Goal: Transaction & Acquisition: Obtain resource

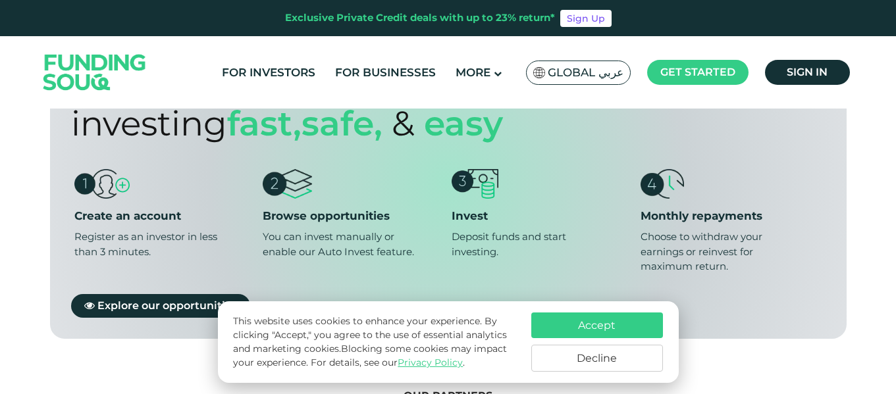
scroll to position [1128, 0]
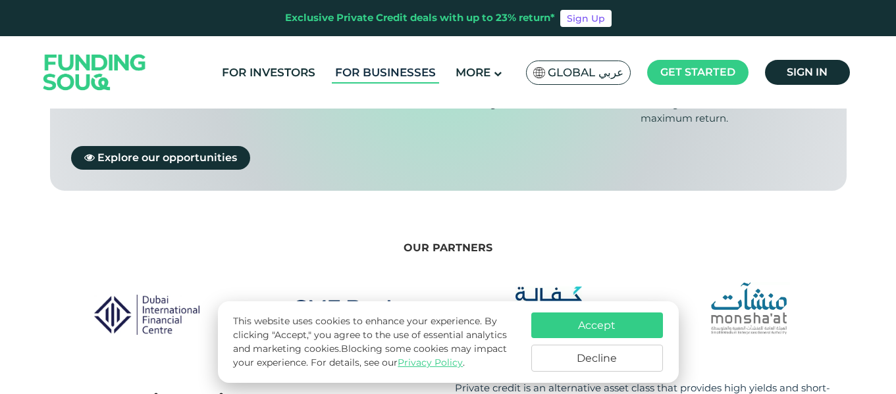
click at [400, 71] on link "For Businesses" at bounding box center [385, 73] width 107 height 22
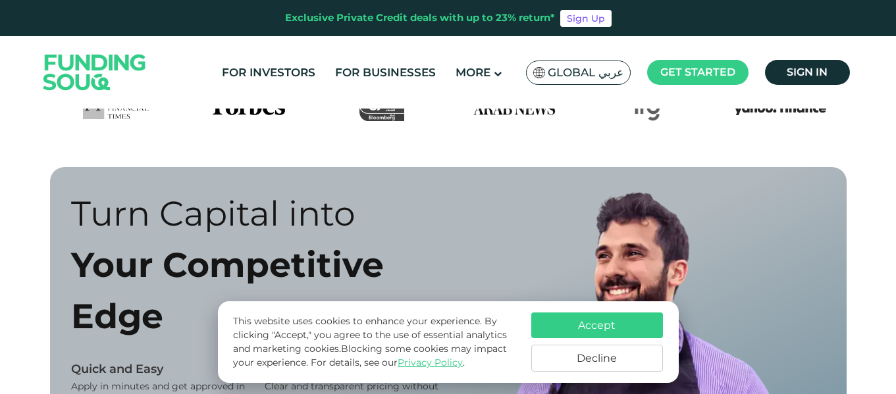
scroll to position [641, 0]
click at [572, 357] on button "Decline" at bounding box center [597, 358] width 132 height 27
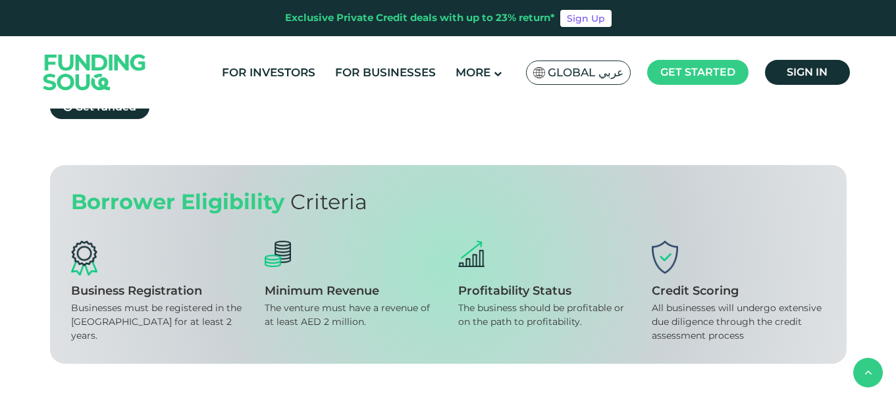
scroll to position [1288, 0]
drag, startPoint x: 362, startPoint y: 185, endPoint x: 361, endPoint y: 209, distance: 24.4
click at [361, 81] on div "After assessing a successful application, we will send you an offer within 72 h…" at bounding box center [346, 59] width 184 height 41
drag, startPoint x: 538, startPoint y: 205, endPoint x: 593, endPoint y: 208, distance: 54.7
click at [593, 95] on div "Once you accept our offer, we will launch a fundraising campaign. You will get …" at bounding box center [550, 66] width 184 height 55
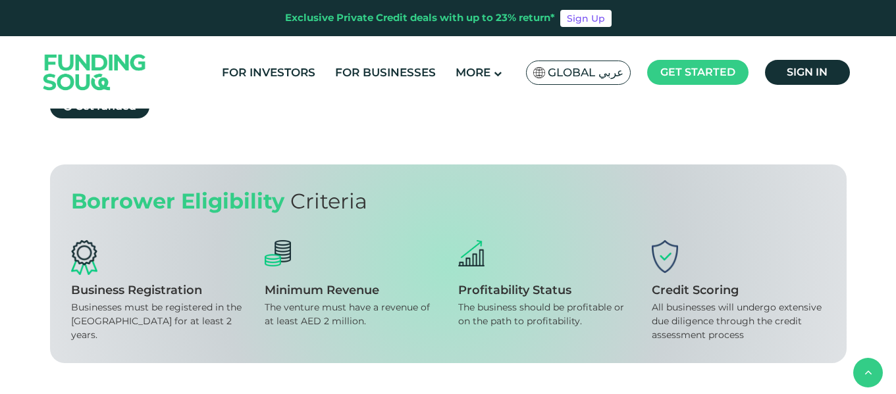
drag, startPoint x: 736, startPoint y: 190, endPoint x: 752, endPoint y: 201, distance: 19.5
click at [752, 67] on div "Pay monthly, or settle your obligations early with no extra fees." at bounding box center [754, 53] width 184 height 28
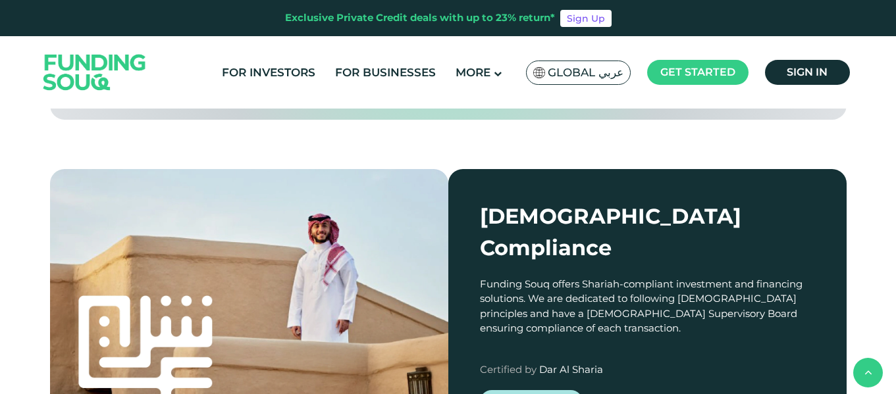
scroll to position [1532, 0]
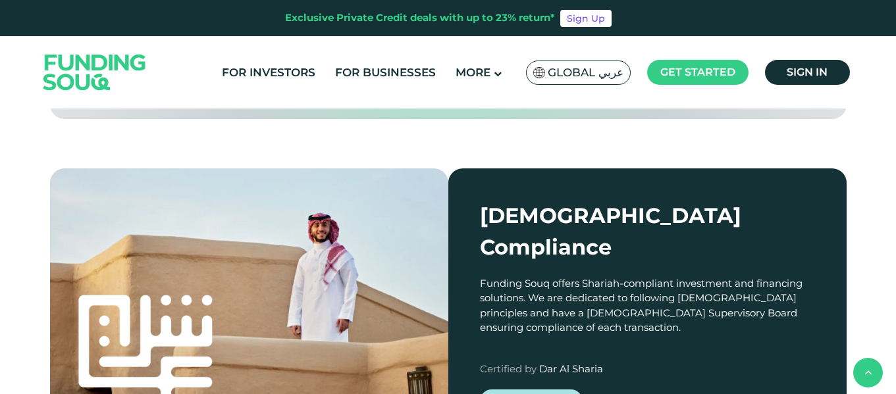
drag, startPoint x: 355, startPoint y: 208, endPoint x: 413, endPoint y: 207, distance: 57.9
click at [413, 84] on div "The venture must have a revenue of at least AED 2 million." at bounding box center [352, 71] width 174 height 28
drag, startPoint x: 322, startPoint y: 211, endPoint x: 359, endPoint y: 220, distance: 38.6
click at [359, 84] on div "The venture must have a revenue of at least AED 2 million." at bounding box center [352, 71] width 174 height 28
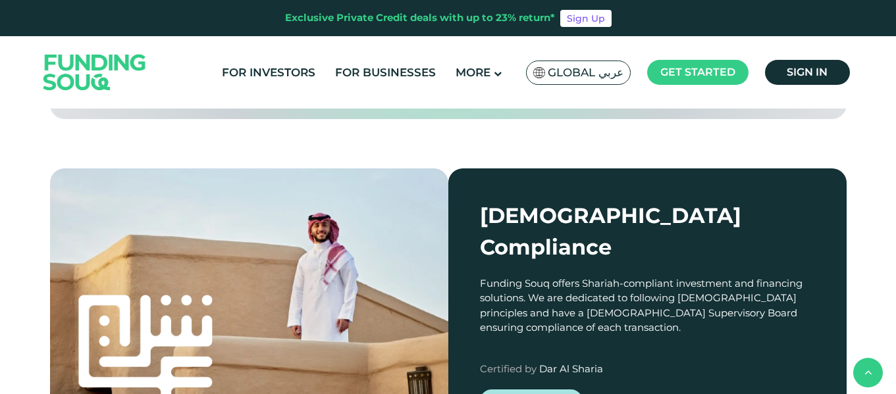
click at [359, 84] on div "The venture must have a revenue of at least AED 2 million." at bounding box center [352, 71] width 174 height 28
drag, startPoint x: 480, startPoint y: 209, endPoint x: 610, endPoint y: 219, distance: 130.0
click at [610, 84] on div "The business should be profitable or on the path to profitability." at bounding box center [545, 71] width 174 height 28
drag, startPoint x: 658, startPoint y: 211, endPoint x: 736, endPoint y: 226, distance: 79.9
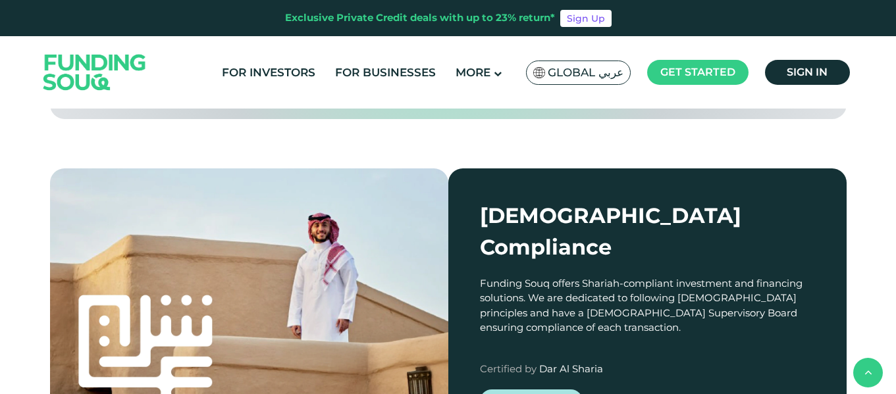
click at [736, 98] on div "All businesses will undergo extensive due diligence through the credit assessme…" at bounding box center [739, 77] width 174 height 41
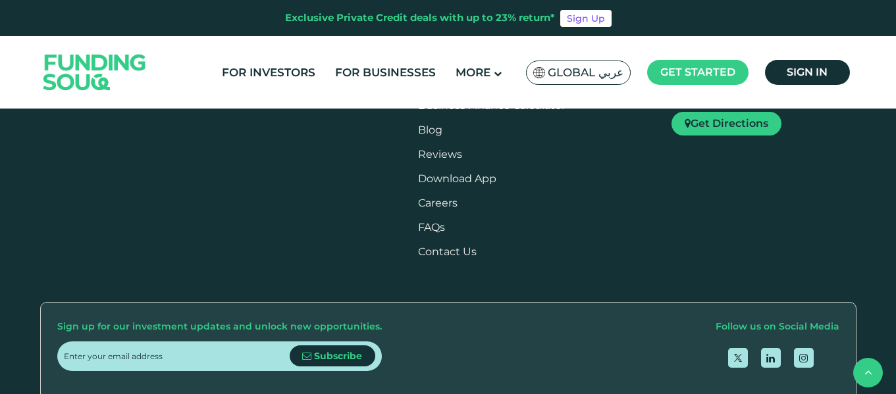
scroll to position [2189, 0]
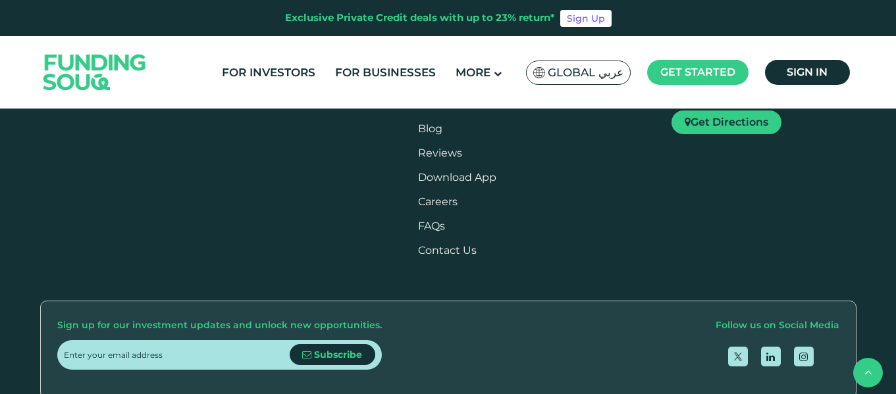
click at [446, 194] on span "View Deal" at bounding box center [446, 187] width 55 height 13
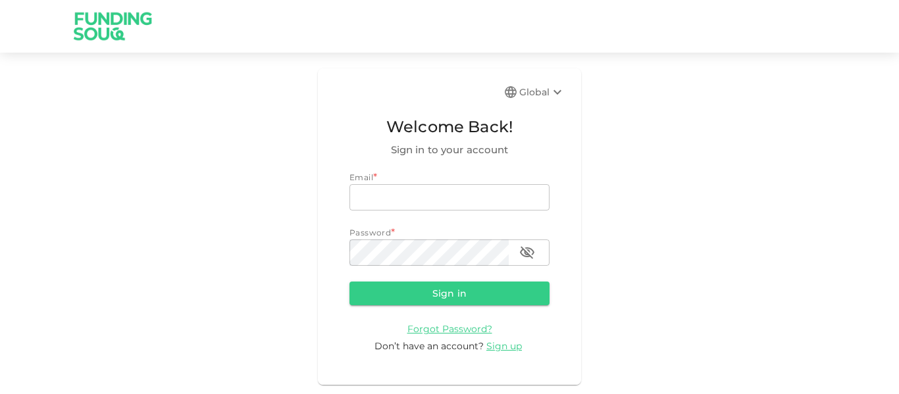
click at [679, 157] on div "Global Welcome Back! Sign in to your account Email * email email Password * pas…" at bounding box center [449, 226] width 899 height 317
